Goal: Register for event/course

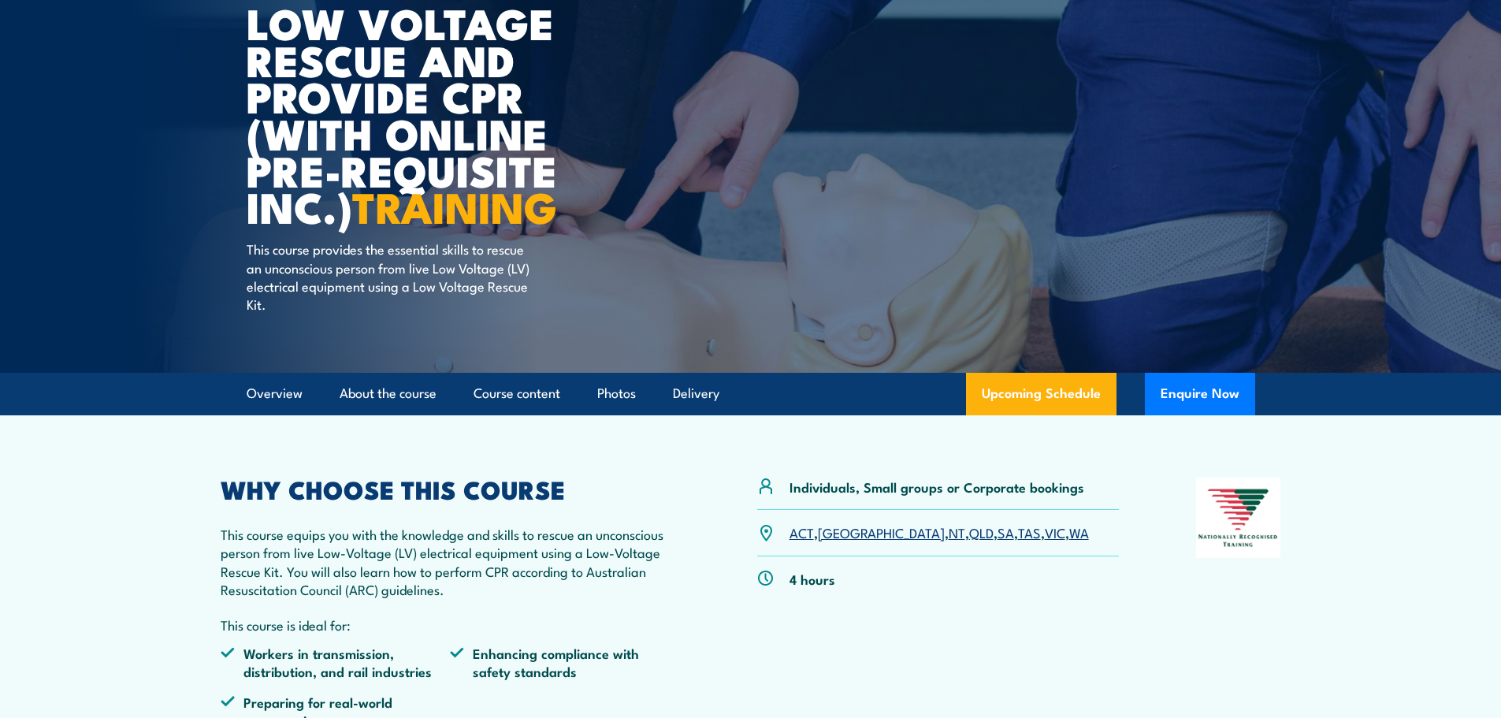
scroll to position [236, 0]
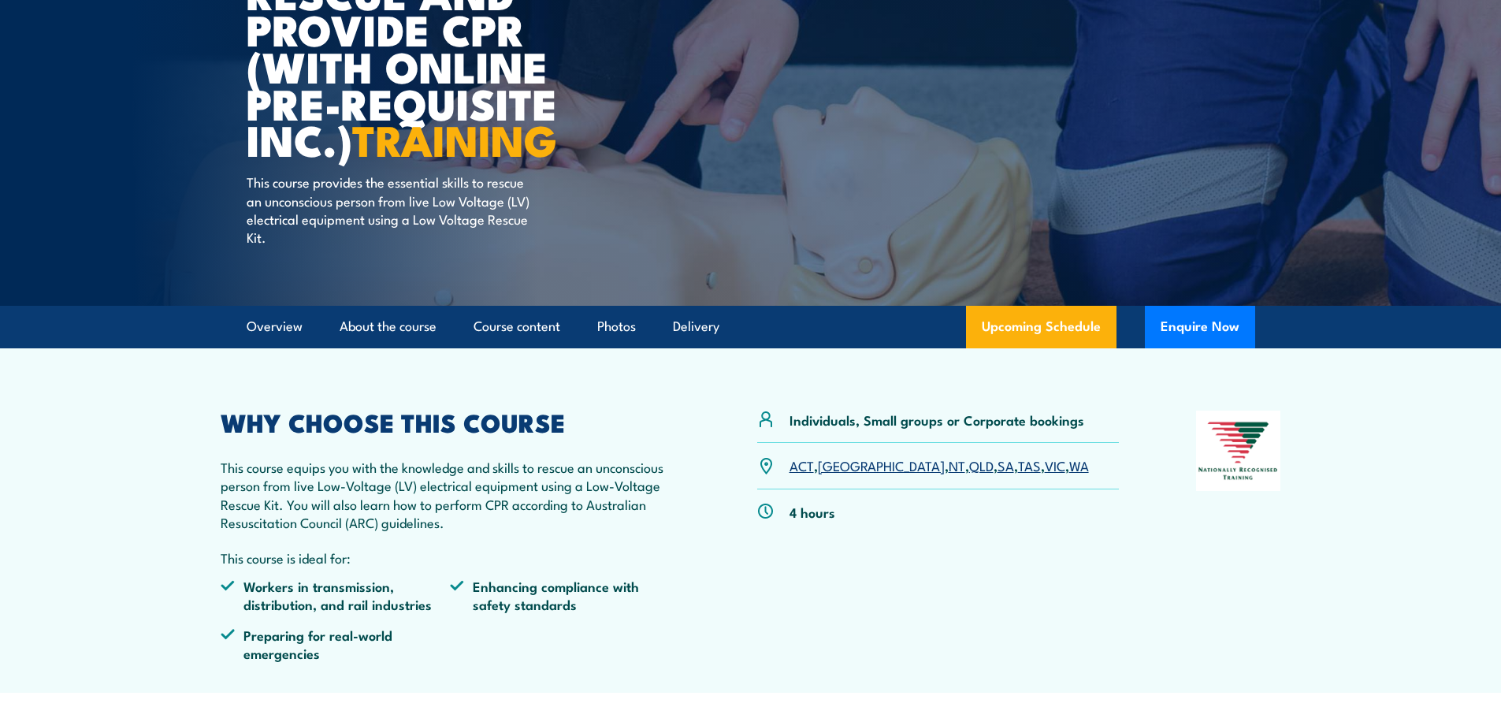
click at [949, 466] on link "NT" at bounding box center [957, 464] width 17 height 19
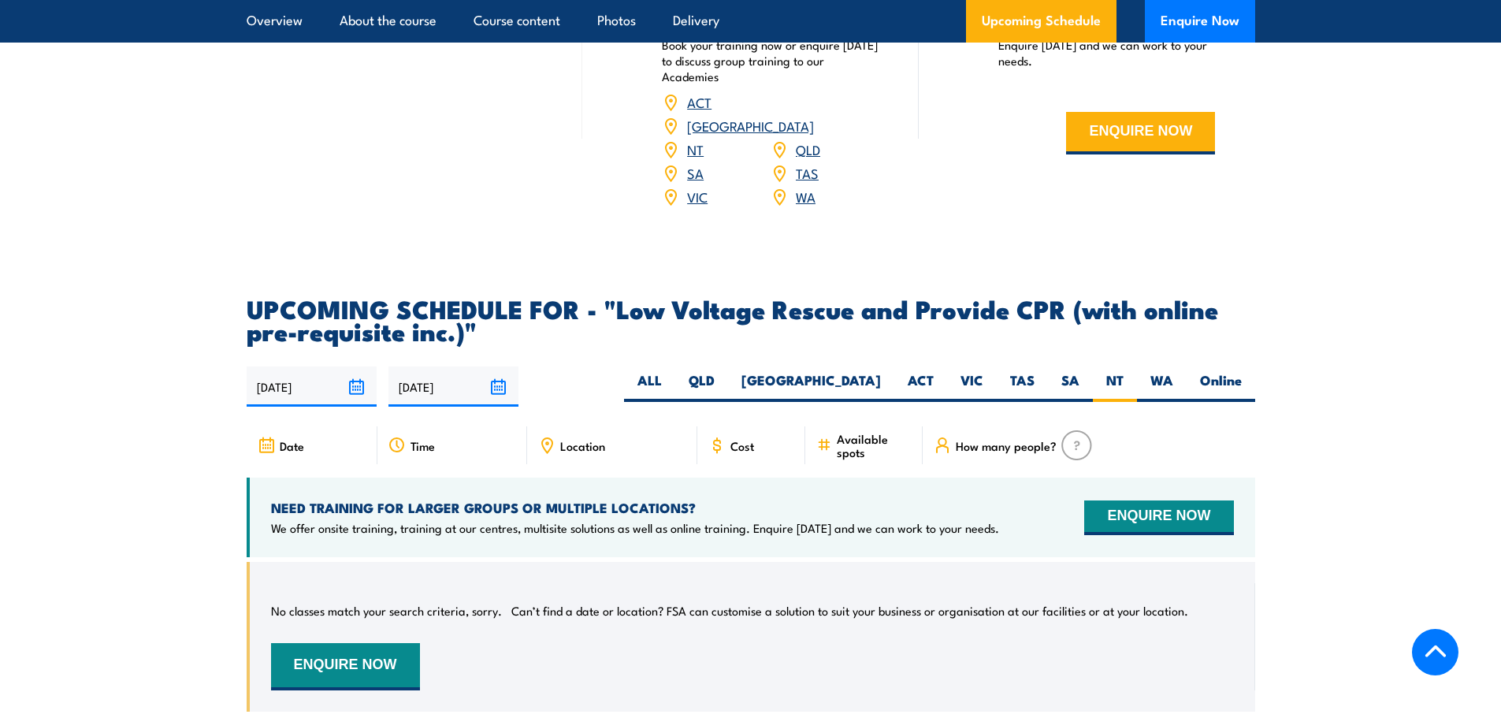
scroll to position [2066, 0]
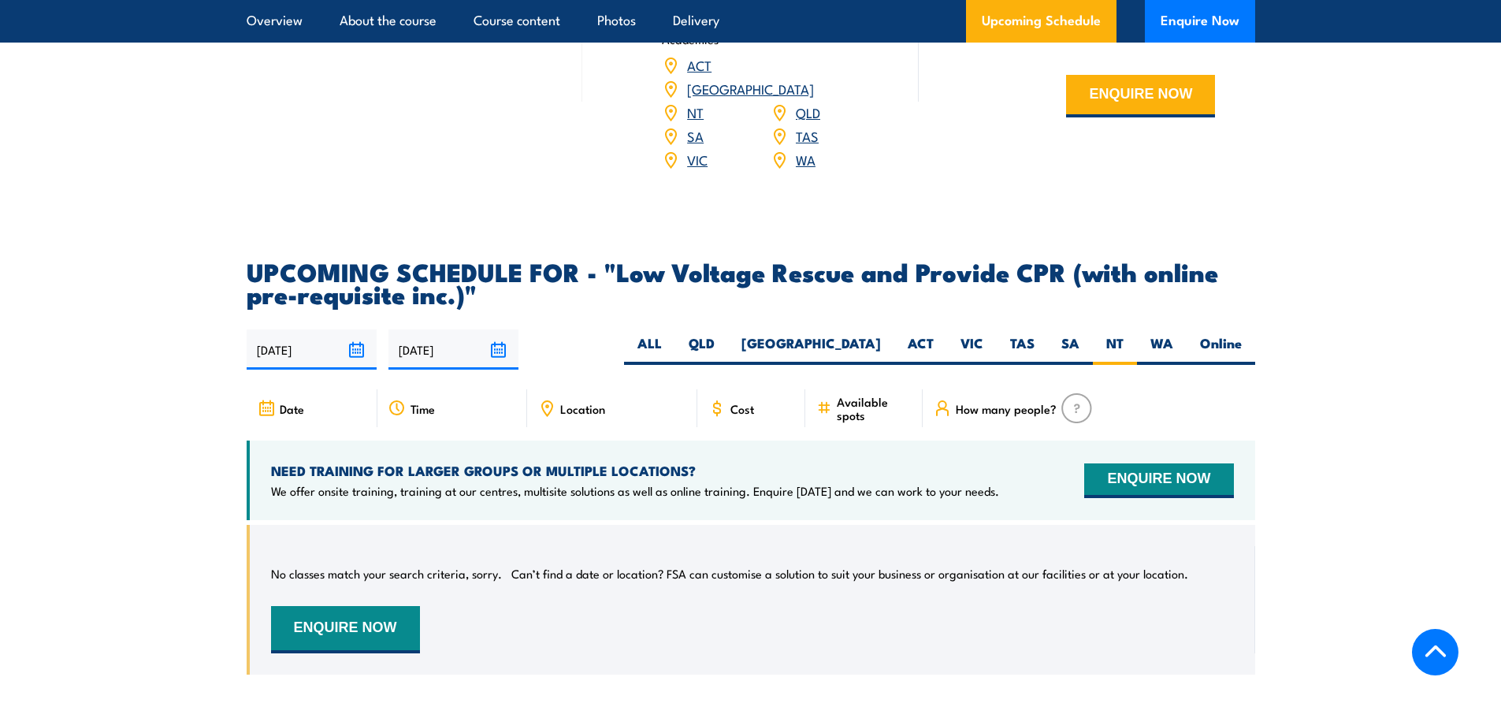
click at [266, 407] on icon at bounding box center [266, 407] width 0 height 1
click at [359, 329] on input "[DATE]" at bounding box center [312, 349] width 130 height 40
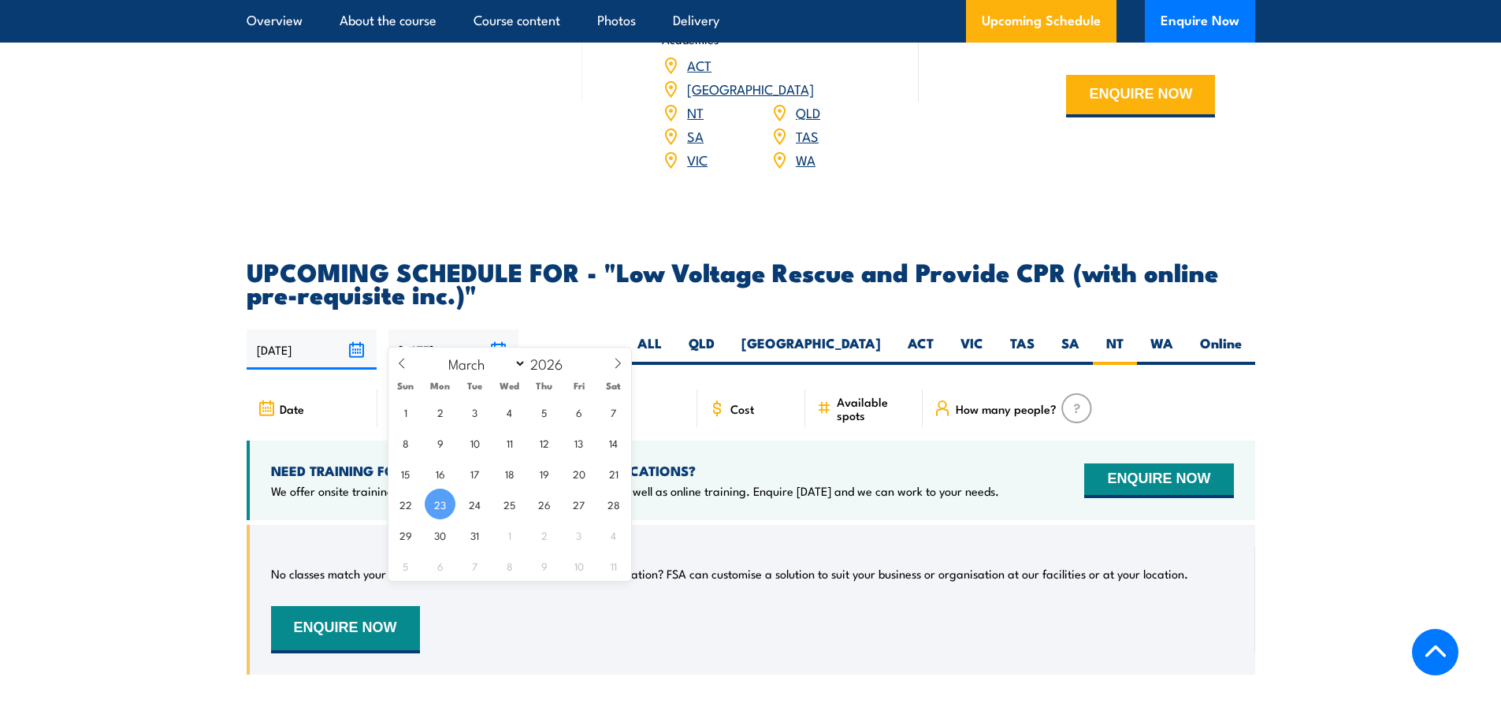
click at [501, 329] on input "[DATE]" at bounding box center [454, 349] width 130 height 40
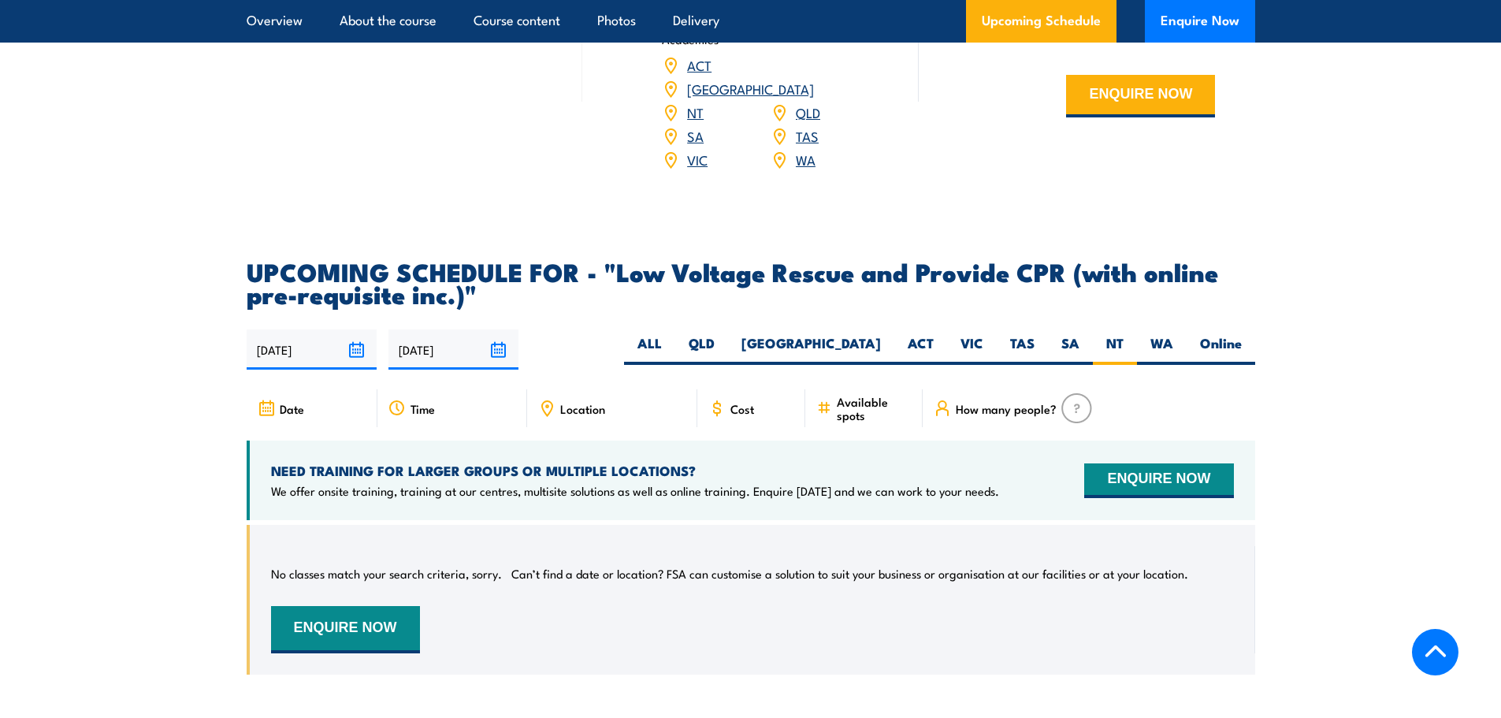
click at [210, 357] on section "UPCOMING SCHEDULE FOR - "Low Voltage Rescue and Provide CPR (with online pre-re…" at bounding box center [750, 479] width 1501 height 438
click at [351, 329] on input "[DATE]" at bounding box center [312, 349] width 130 height 40
click at [180, 439] on section "UPCOMING SCHEDULE FOR - "Low Voltage Rescue and Provide CPR (with online pre-re…" at bounding box center [750, 479] width 1501 height 438
click at [1120, 463] on button "ENQUIRE NOW" at bounding box center [1158, 480] width 149 height 35
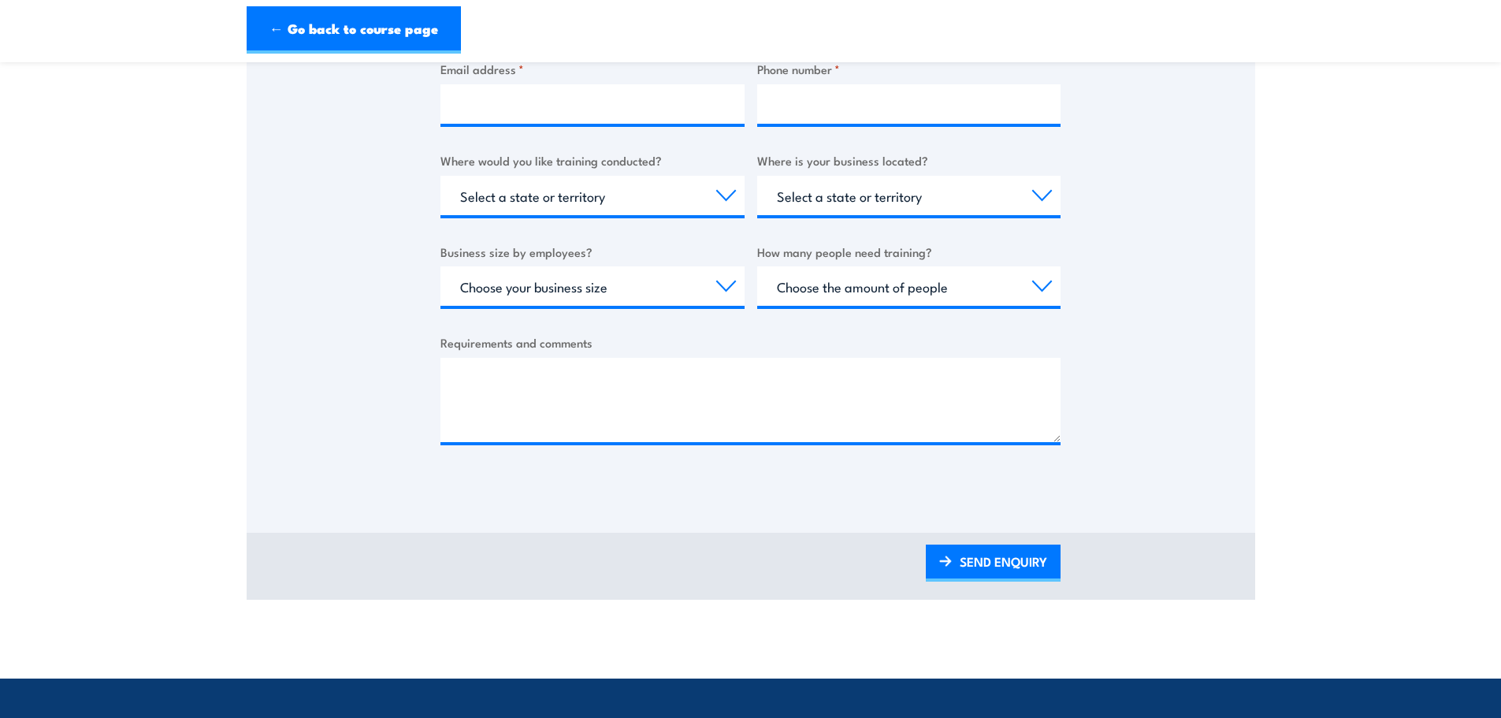
scroll to position [552, 0]
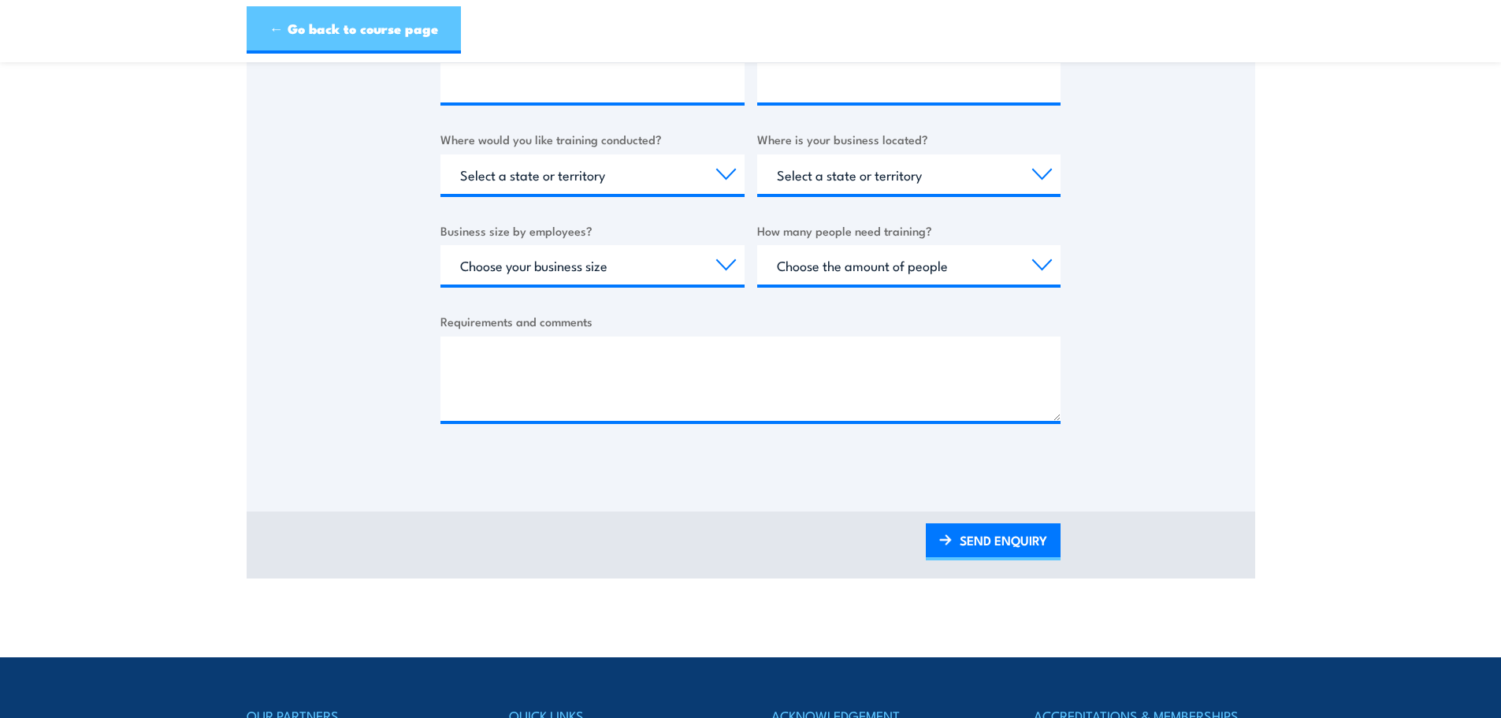
click at [327, 39] on link "← Go back to course page" at bounding box center [354, 29] width 214 height 47
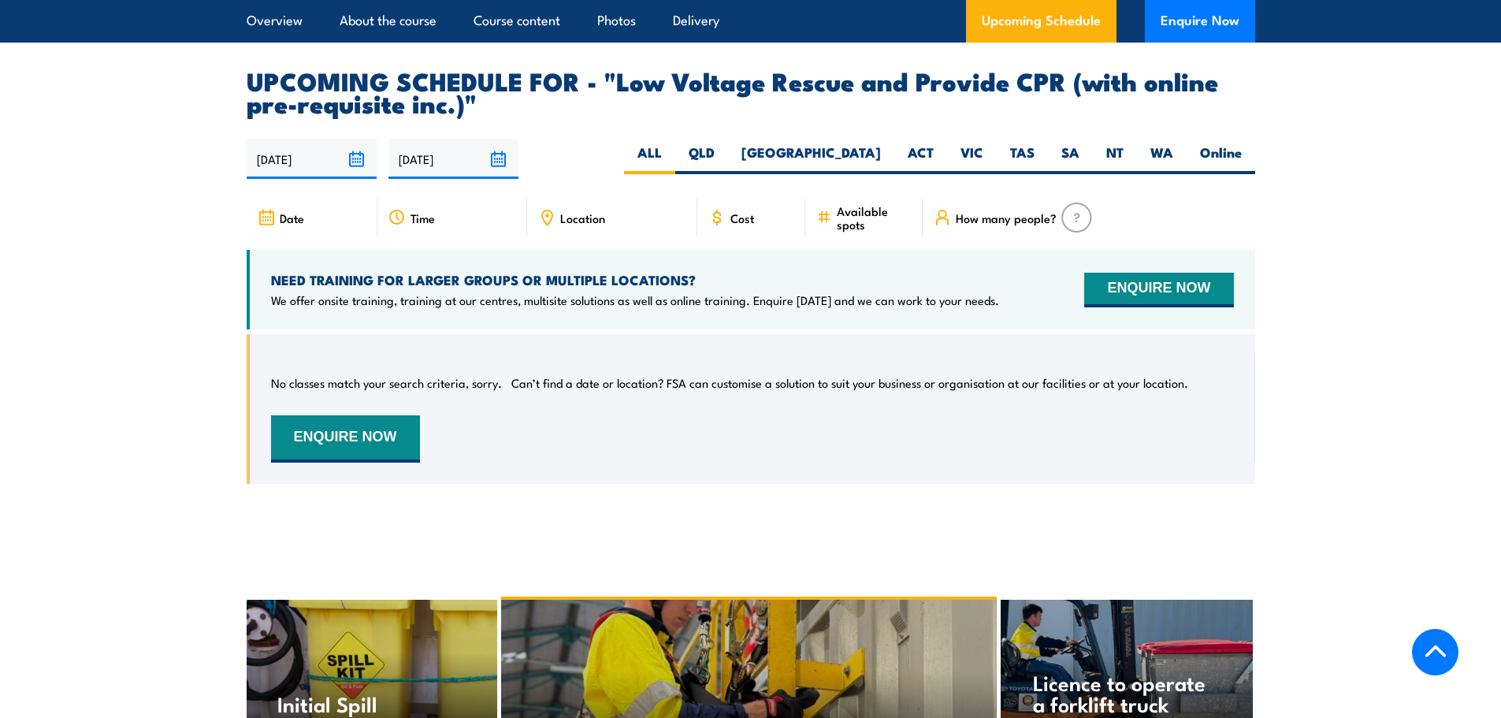
scroll to position [2303, 0]
